Goal: Register for event/course

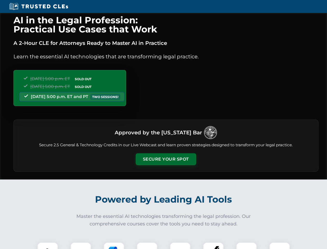
click at [166, 159] on button "Secure Your Spot" at bounding box center [166, 159] width 61 height 12
click at [48, 245] on img at bounding box center [47, 252] width 15 height 15
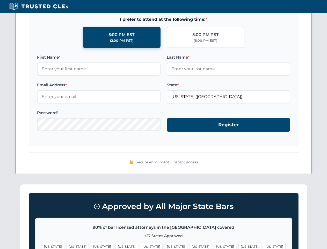
click at [189, 245] on span "[US_STATE]" at bounding box center [200, 247] width 23 height 8
click at [239, 245] on span "[US_STATE]" at bounding box center [250, 247] width 23 height 8
